Goal: Information Seeking & Learning: Learn about a topic

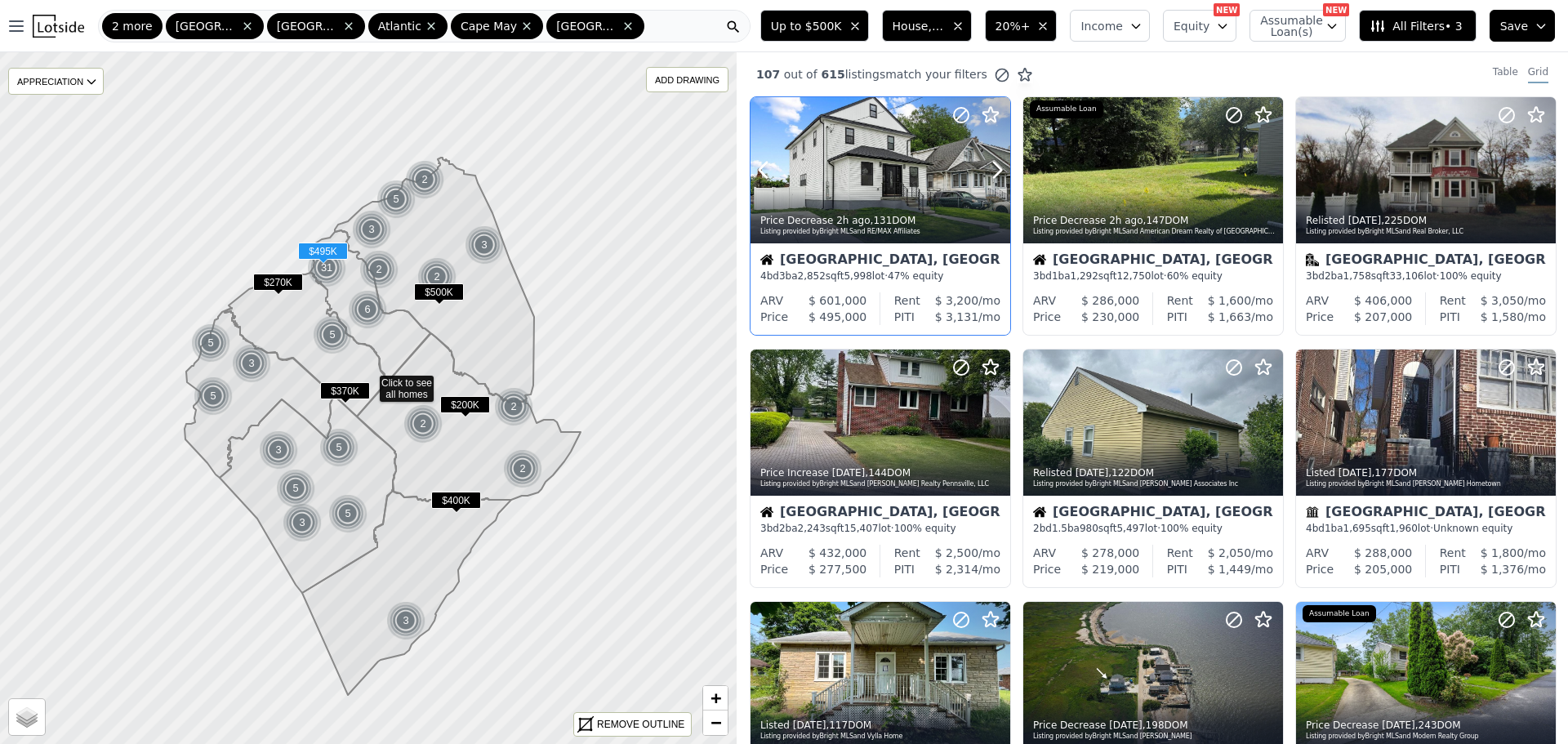
click at [886, 189] on div at bounding box center [880, 170] width 260 height 146
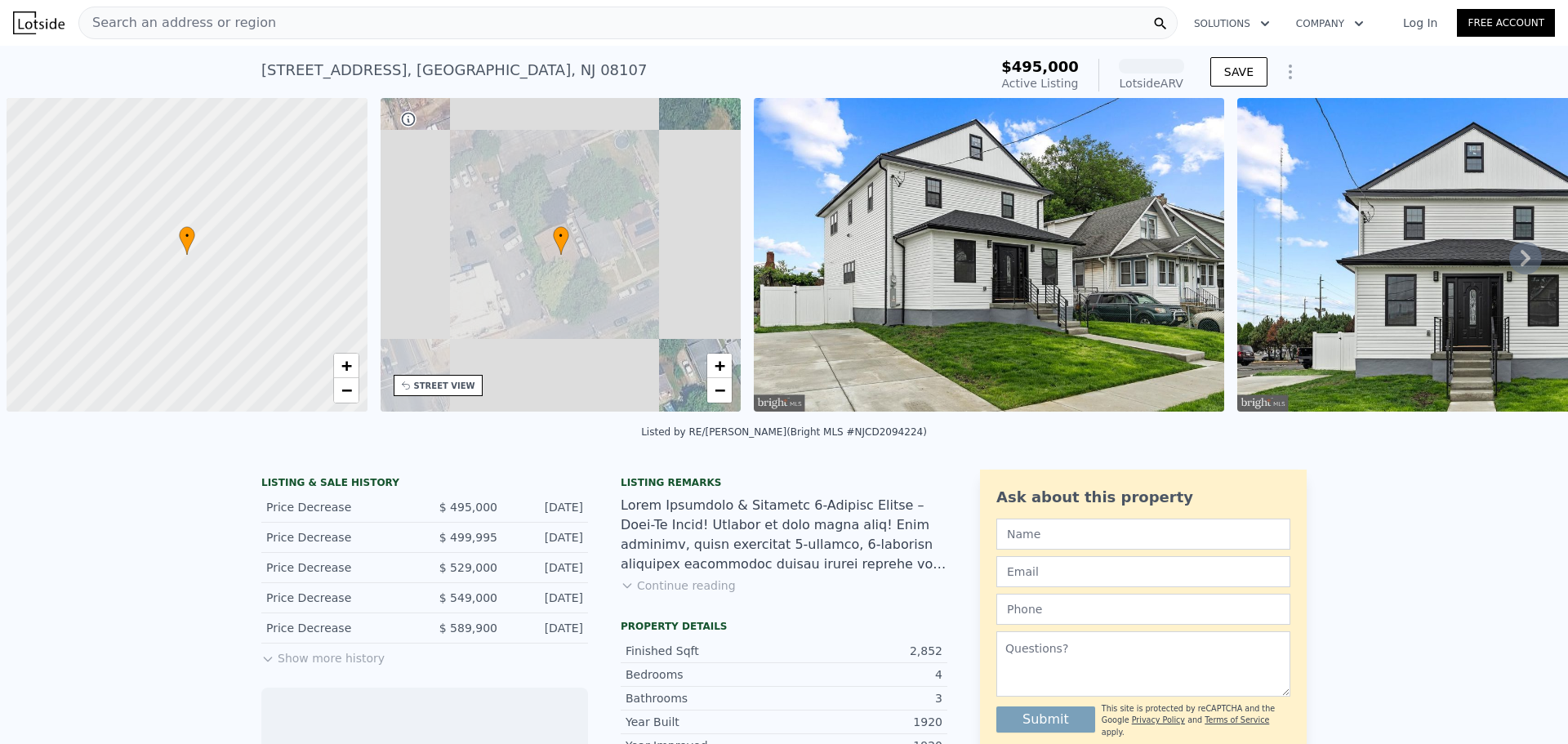
scroll to position [0, 7]
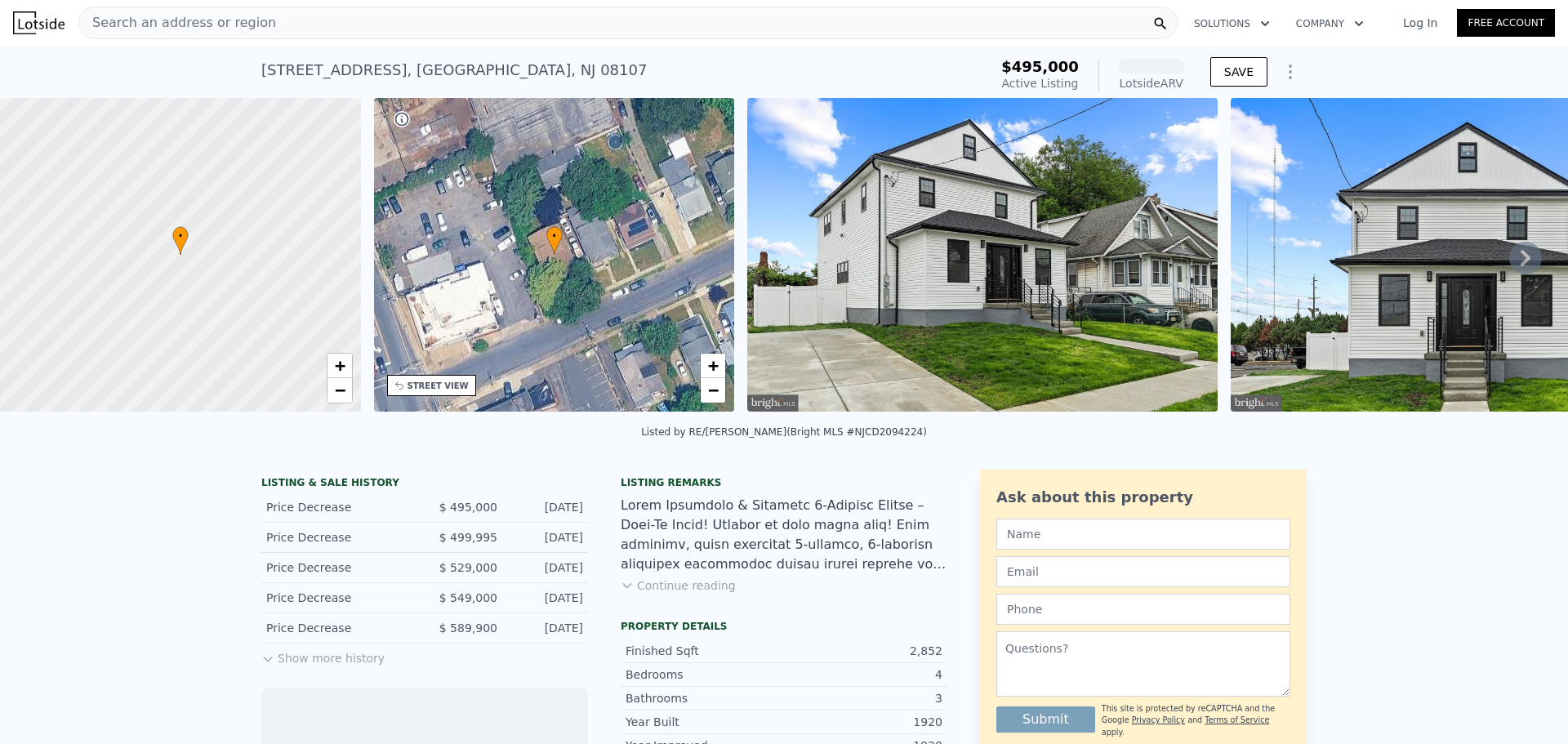
click at [1100, 226] on img at bounding box center [982, 254] width 470 height 313
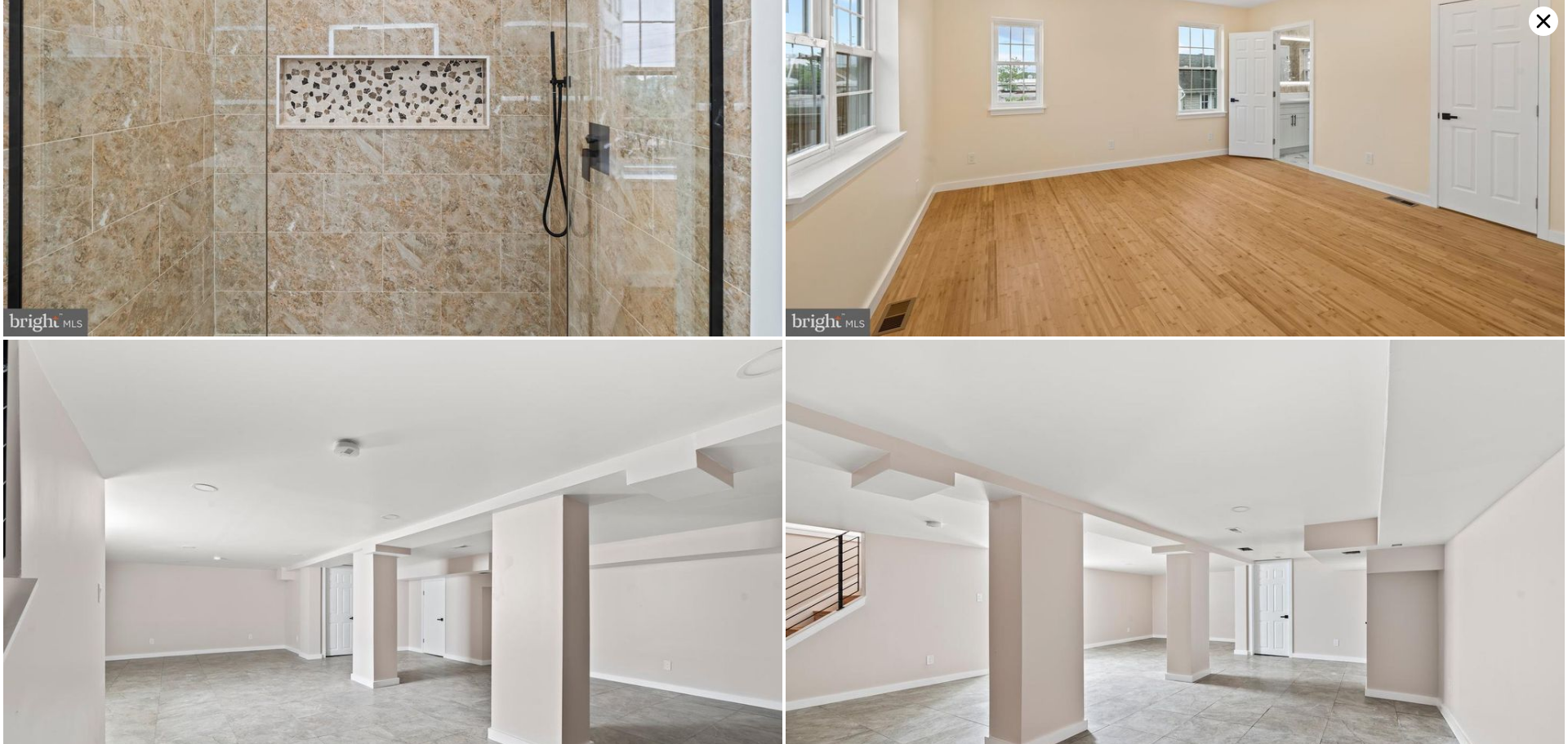
scroll to position [7268, 0]
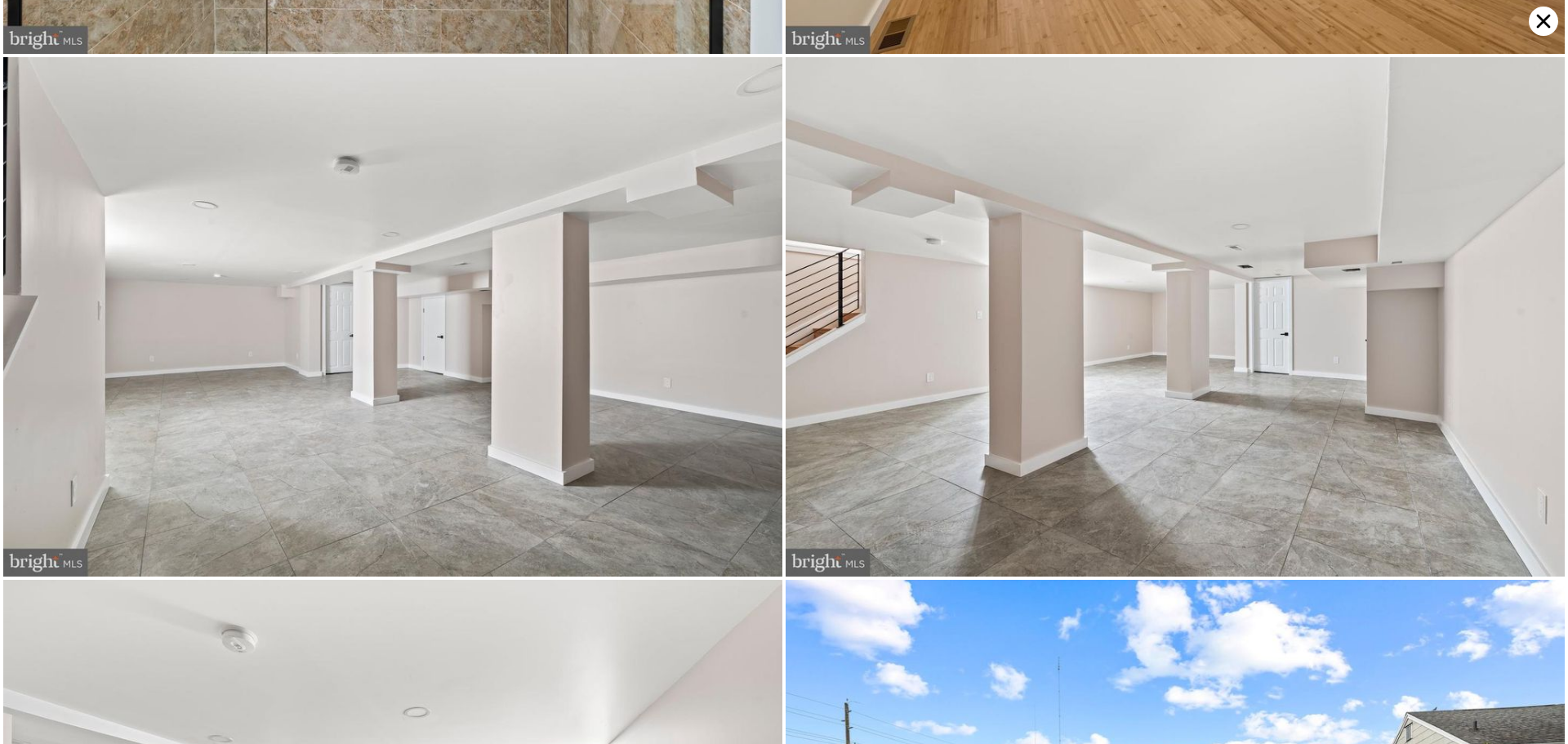
click at [1538, 17] on icon at bounding box center [1543, 21] width 30 height 30
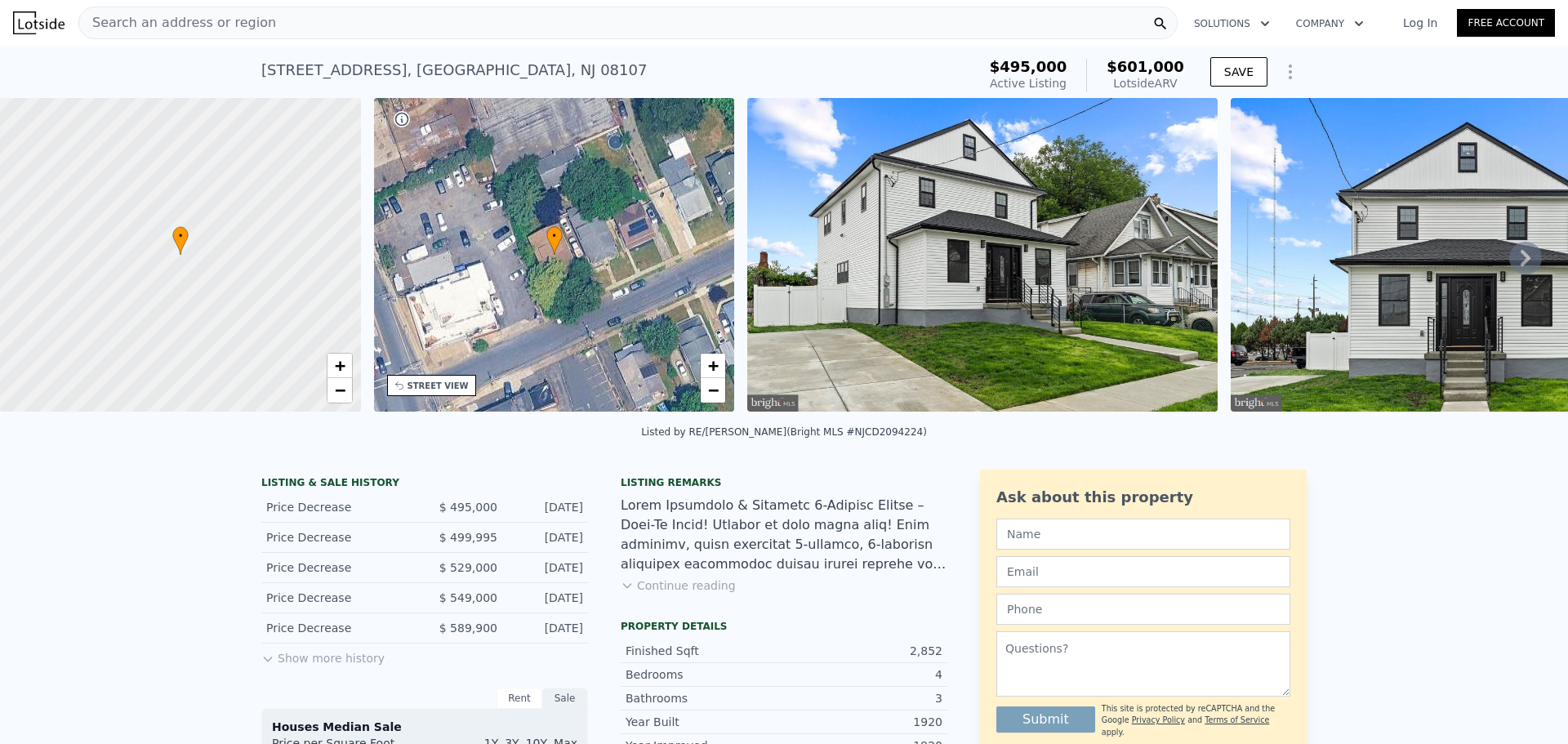
click at [269, 667] on button "Show more history" at bounding box center [323, 655] width 123 height 23
drag, startPoint x: 269, startPoint y: 670, endPoint x: 225, endPoint y: 661, distance: 44.9
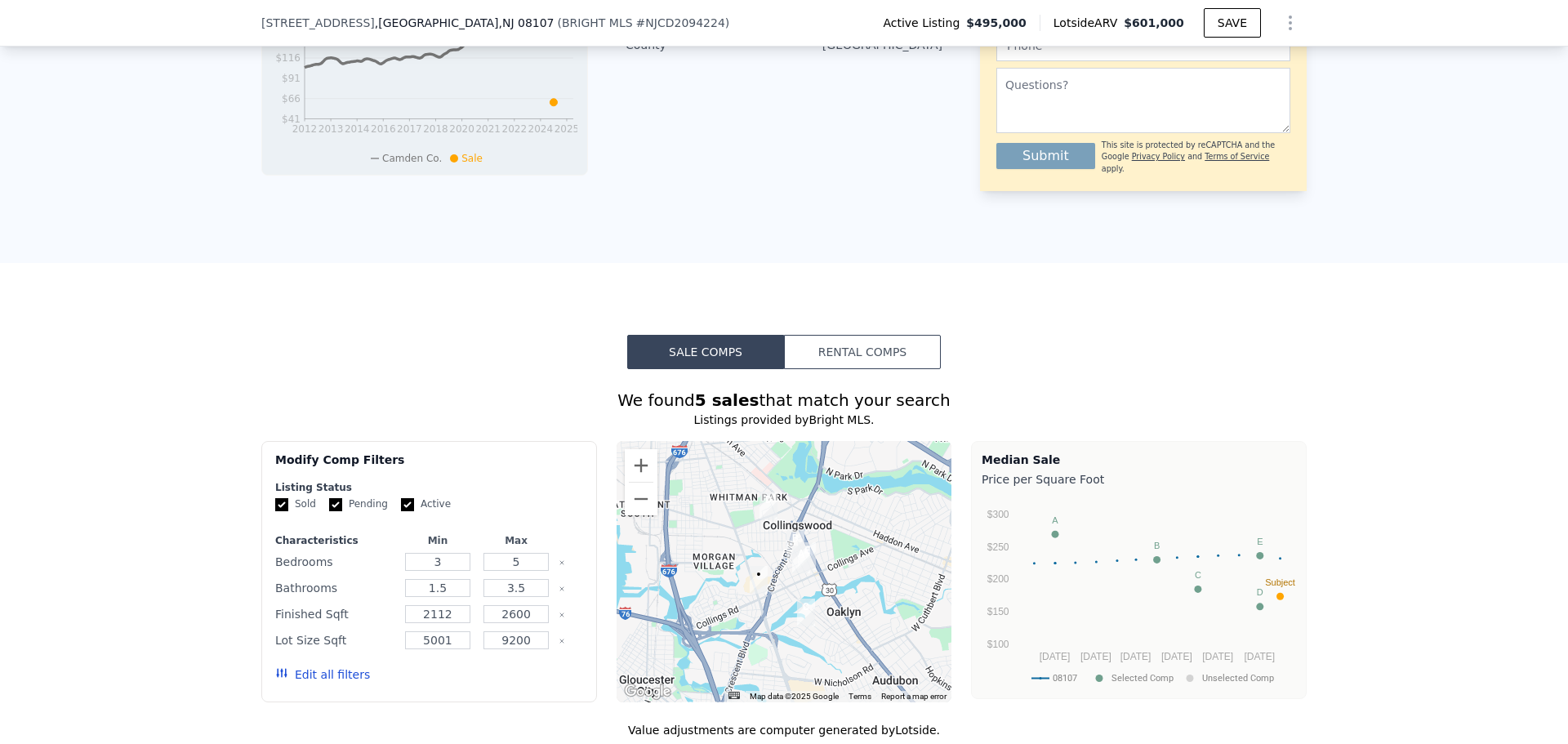
scroll to position [1057, 0]
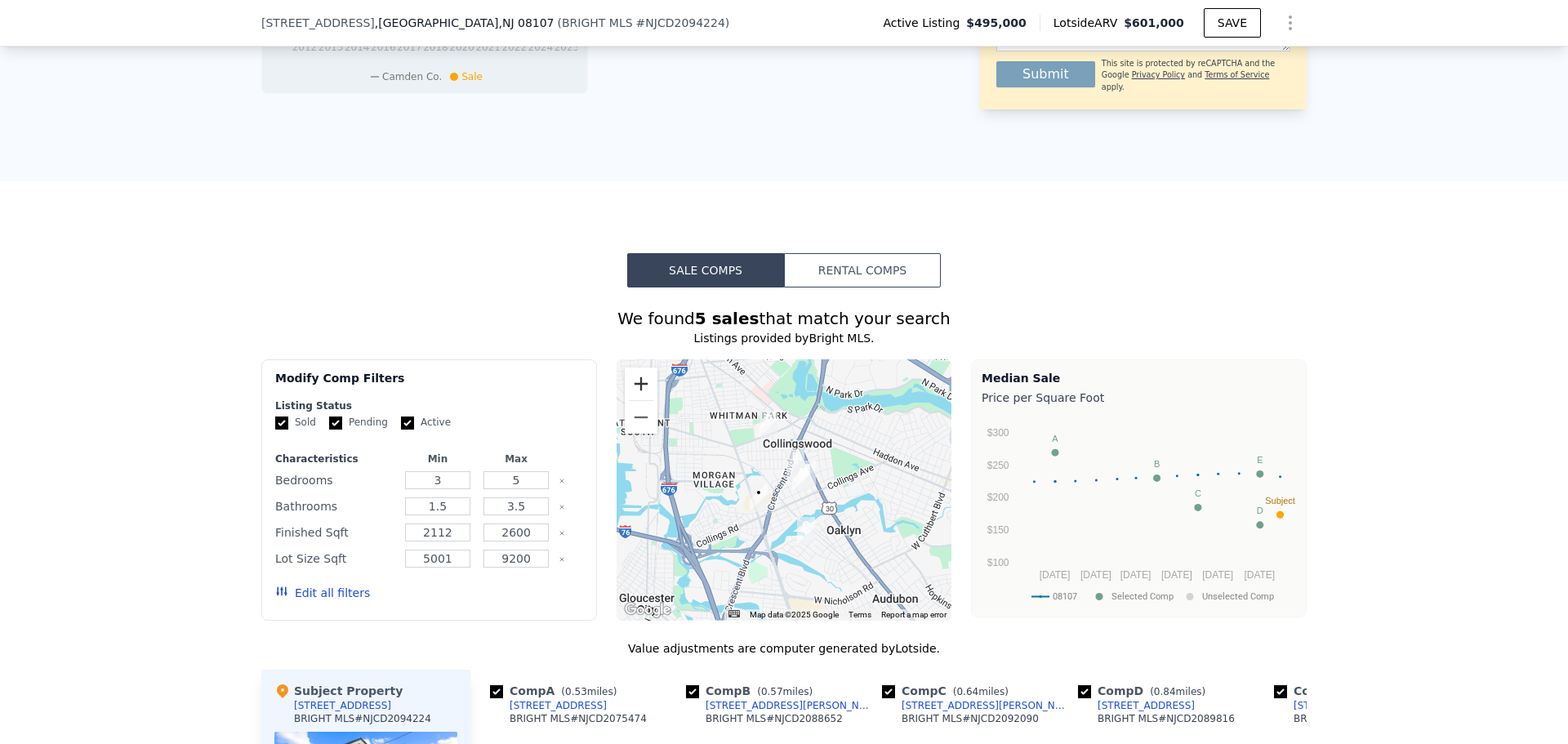
click at [635, 396] on button "Zoom in" at bounding box center [641, 384] width 32 height 32
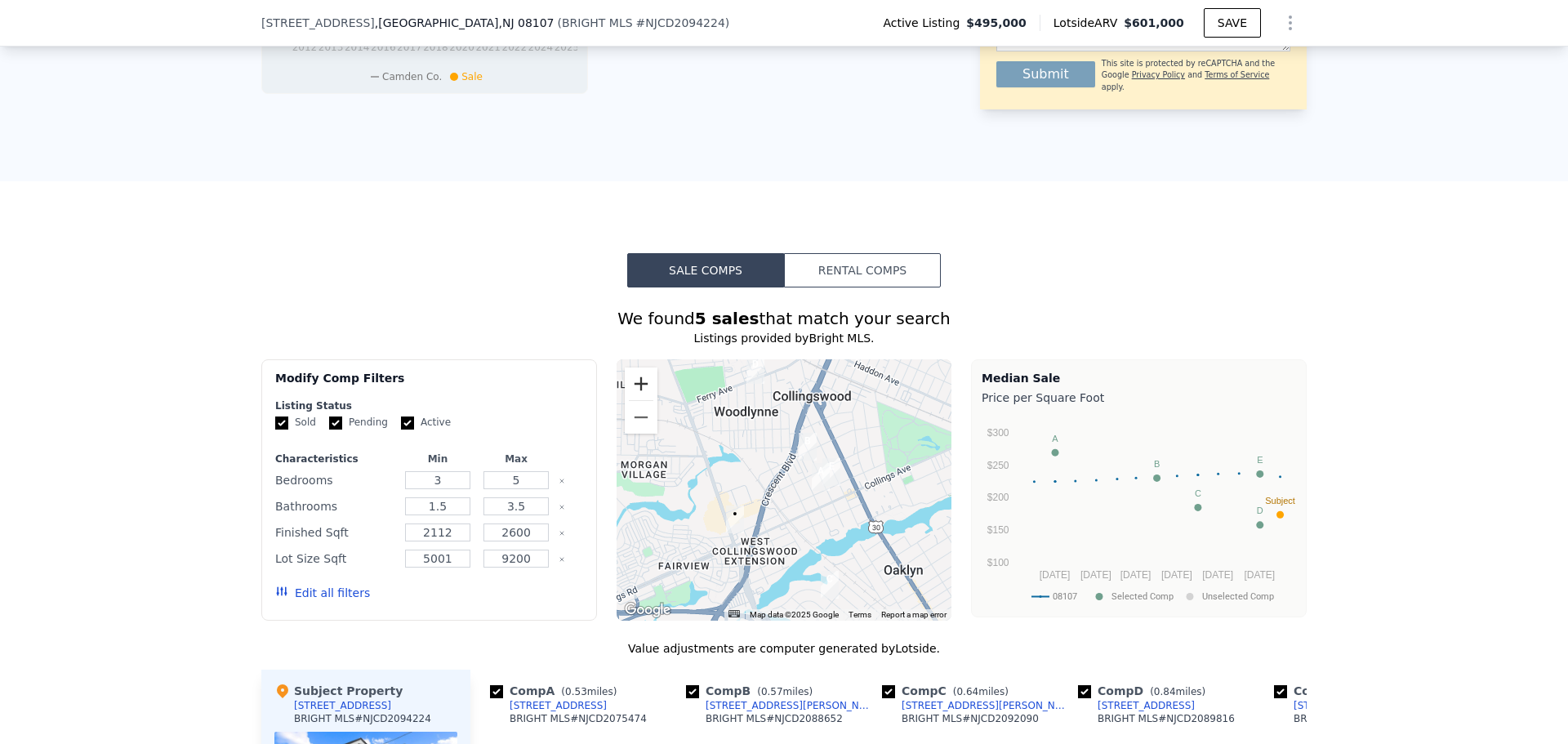
click at [635, 396] on button "Zoom in" at bounding box center [641, 384] width 32 height 32
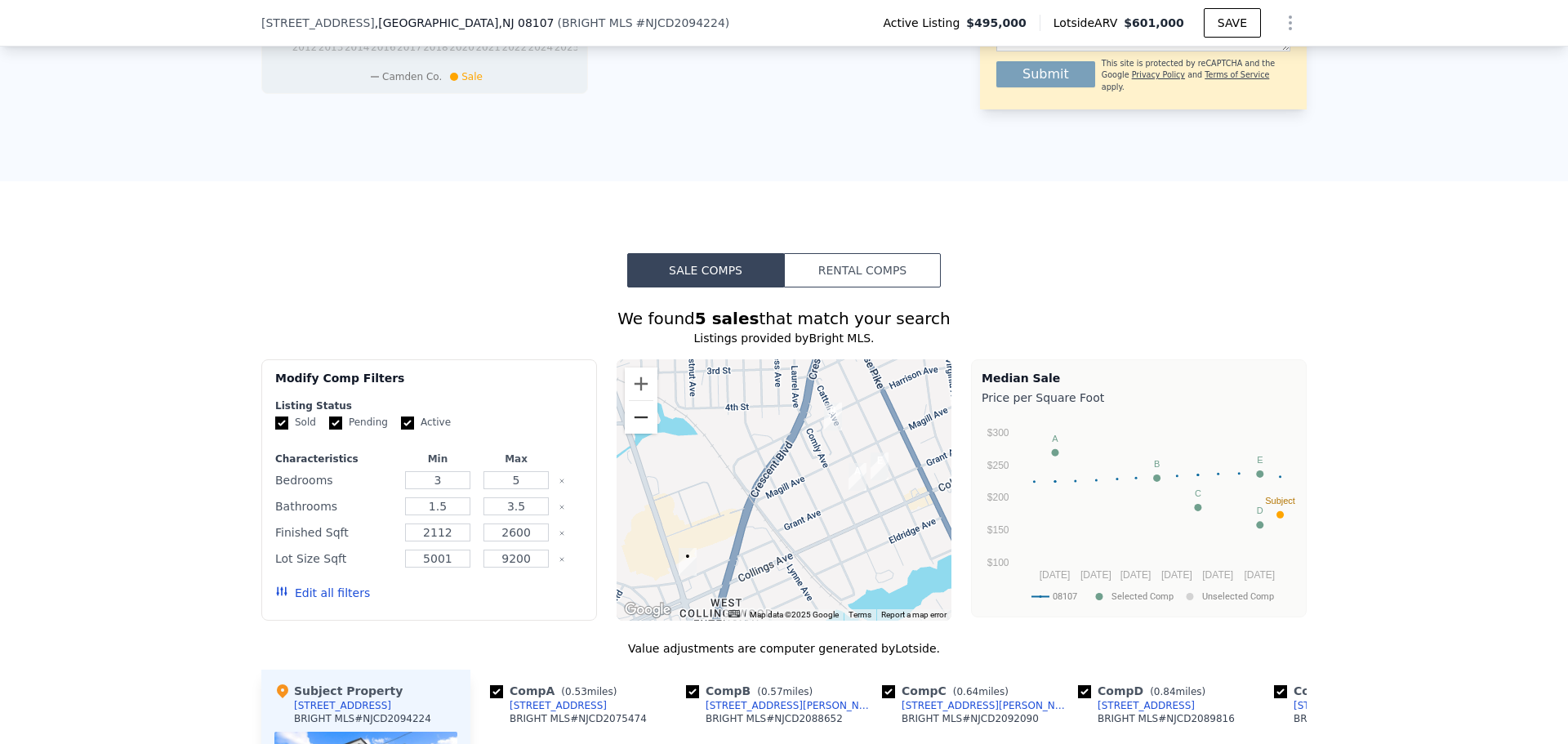
click at [641, 433] on button "Zoom out" at bounding box center [641, 417] width 32 height 32
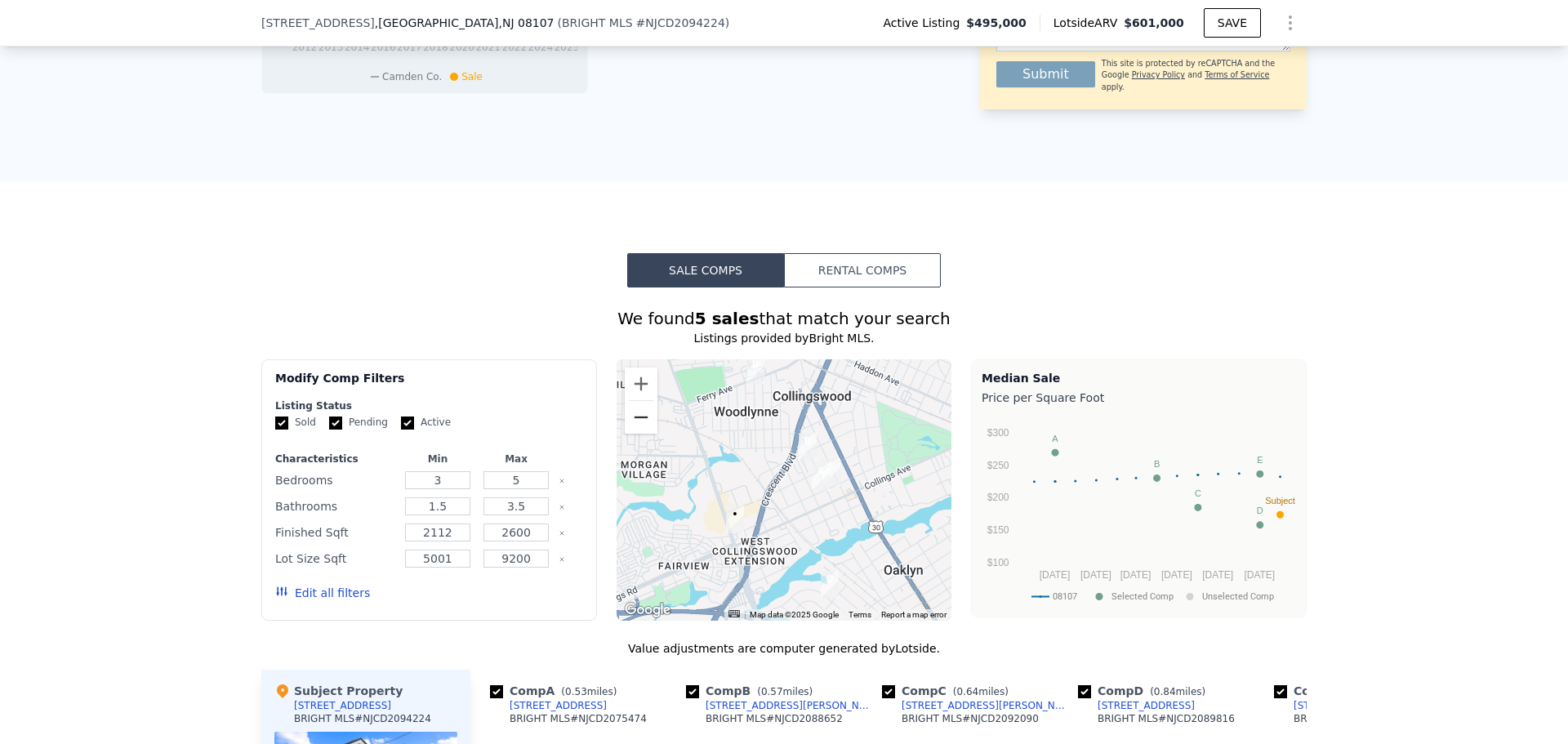
click at [641, 433] on button "Zoom out" at bounding box center [641, 417] width 32 height 32
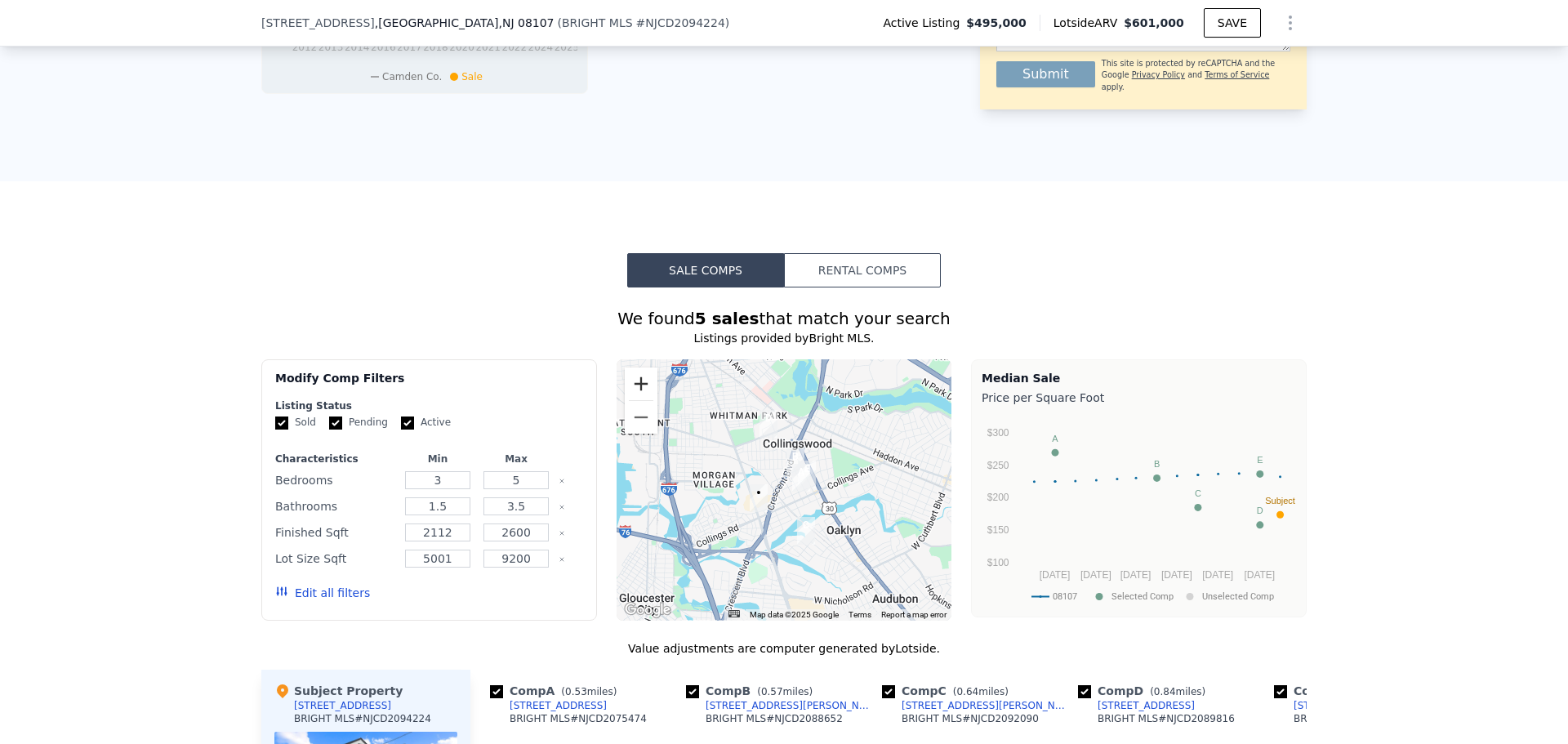
click at [636, 389] on button "Zoom in" at bounding box center [641, 384] width 32 height 32
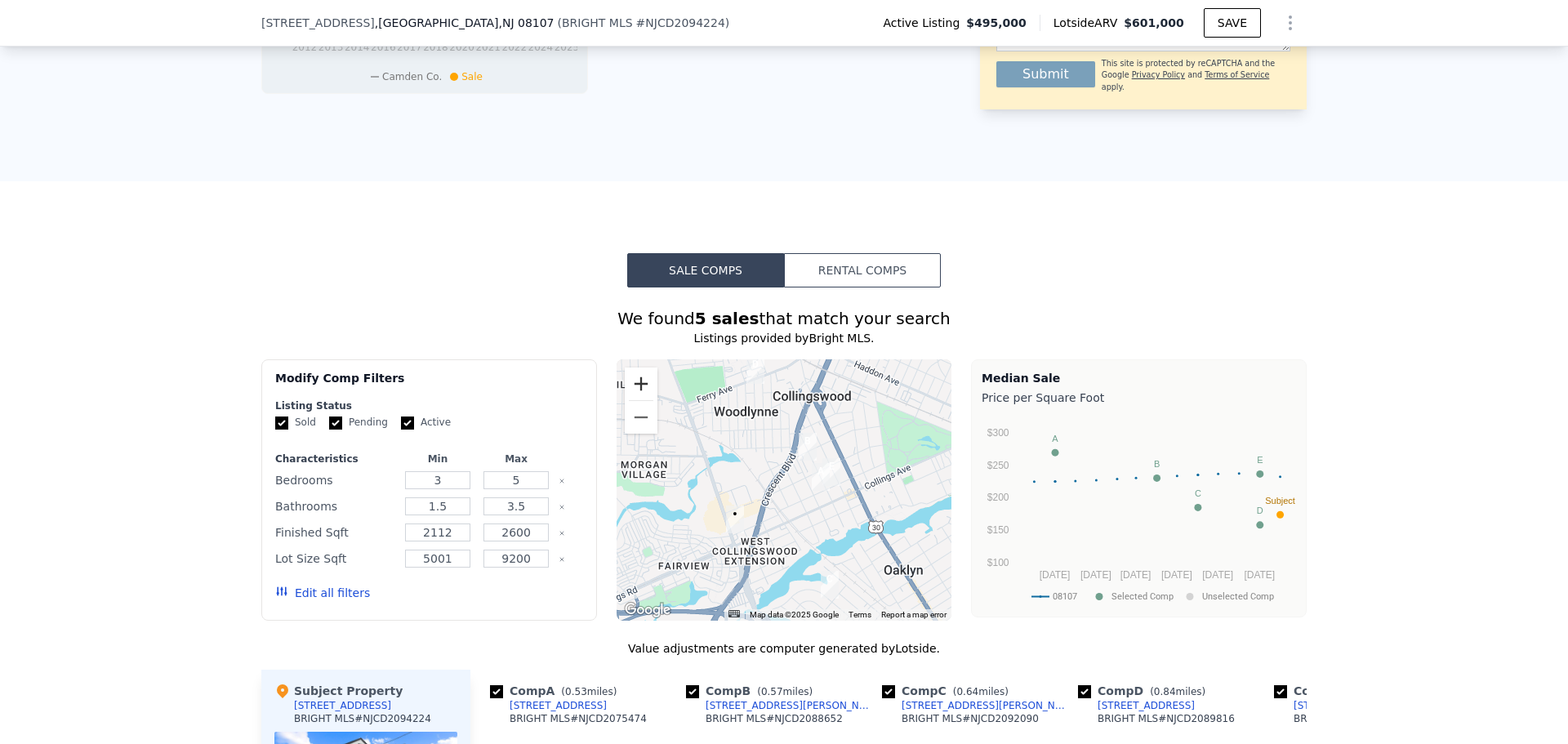
click at [636, 389] on button "Zoom in" at bounding box center [641, 384] width 32 height 32
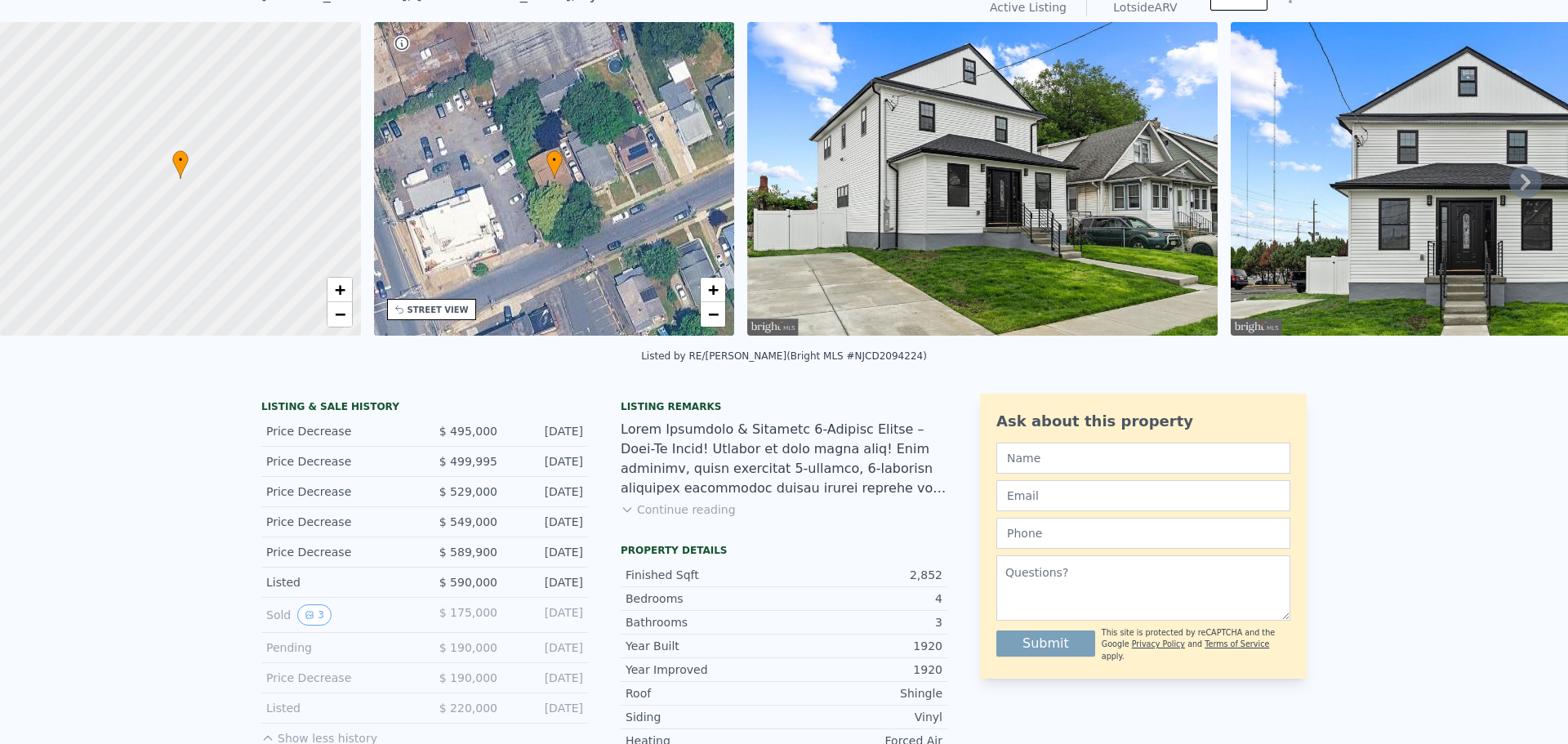
scroll to position [0, 0]
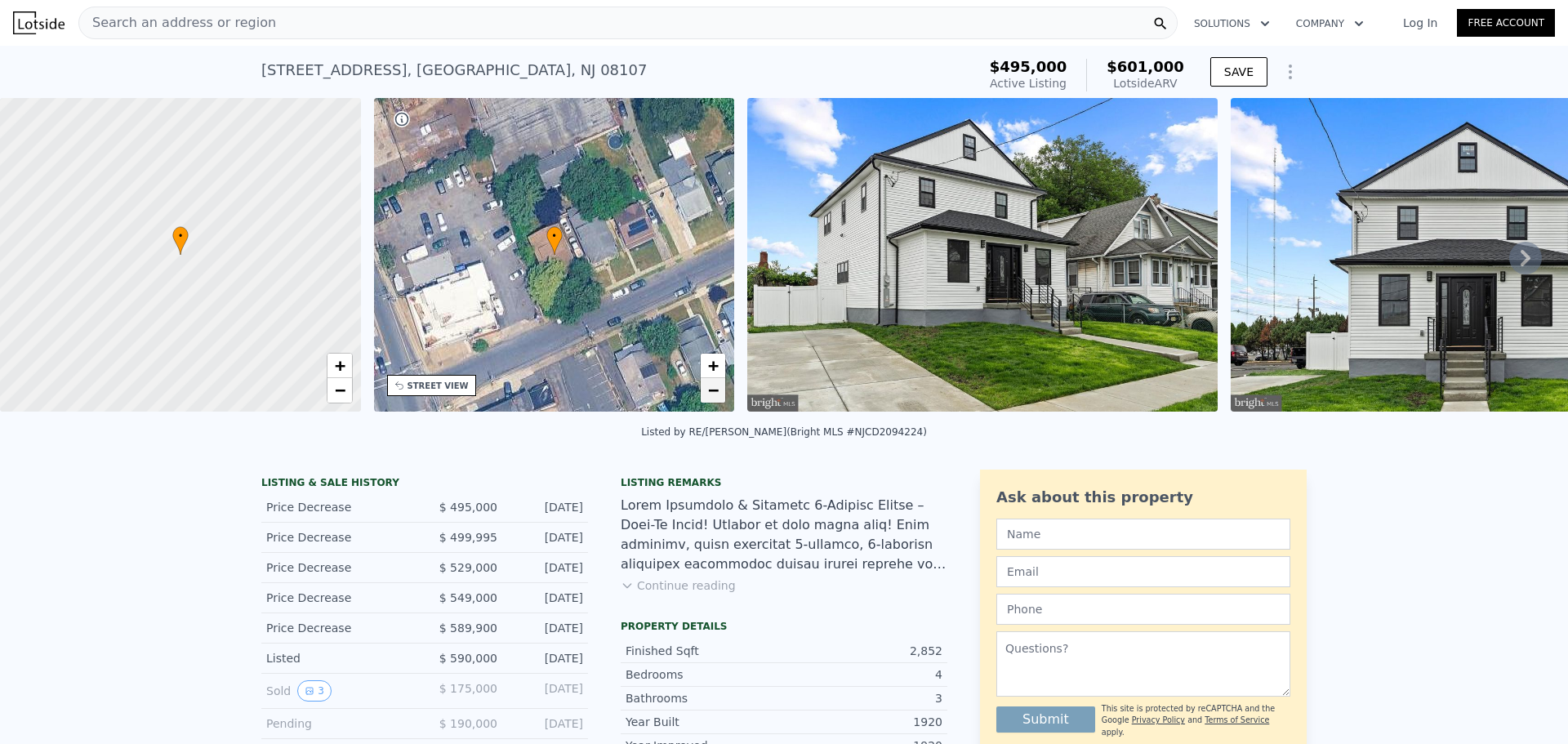
click at [710, 396] on span "−" at bounding box center [713, 390] width 11 height 20
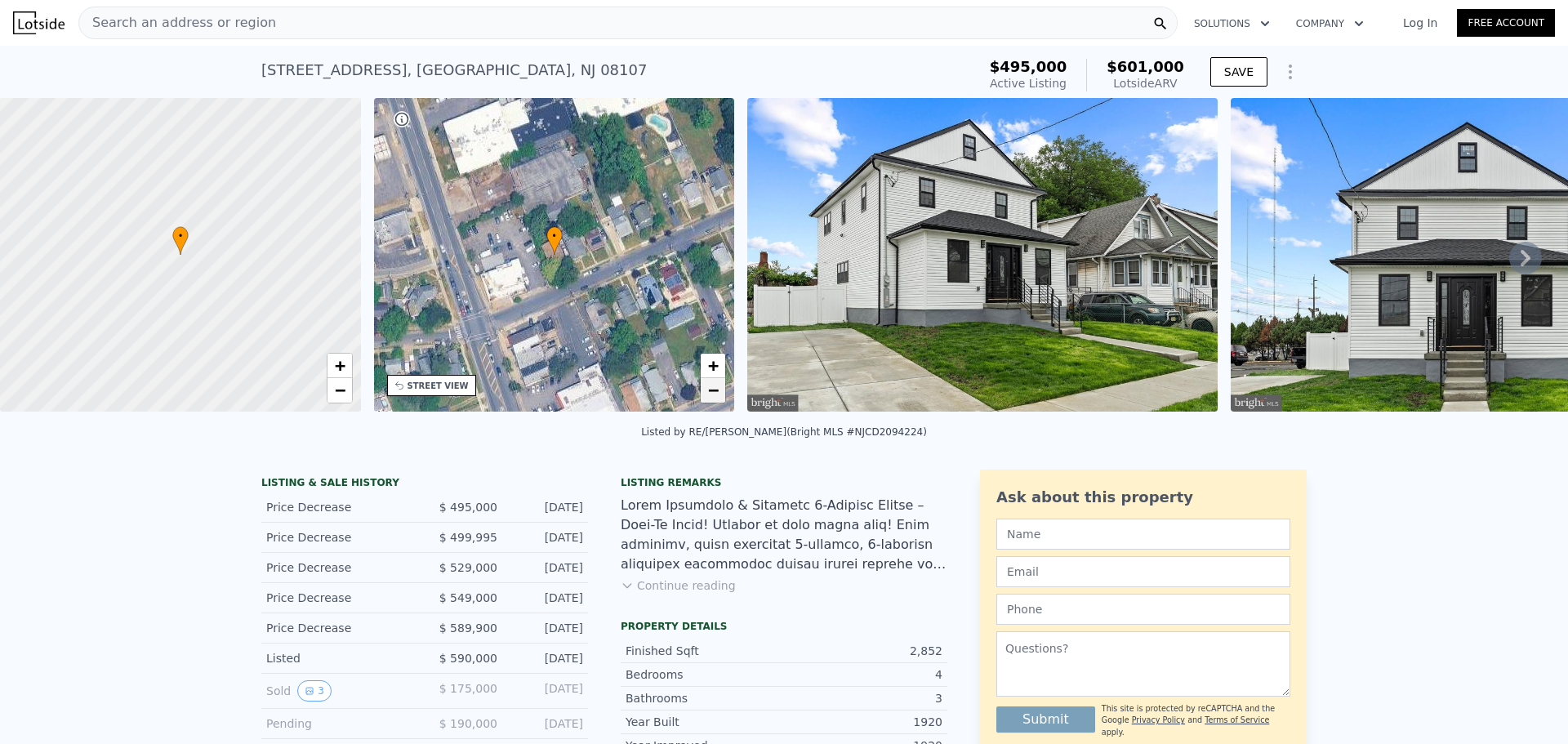
click at [710, 396] on span "−" at bounding box center [713, 390] width 11 height 20
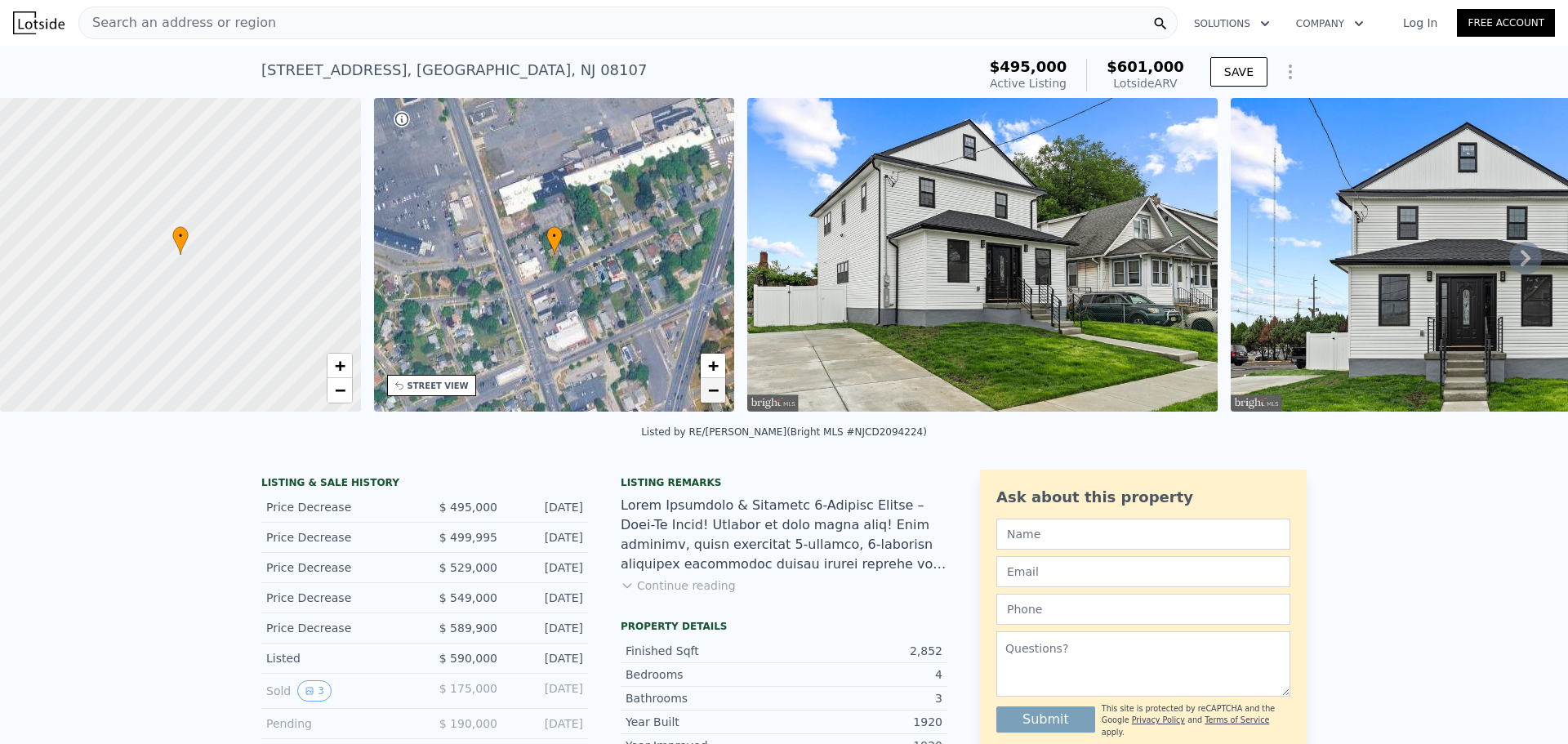
click at [710, 396] on span "−" at bounding box center [713, 390] width 11 height 20
